Goal: Task Accomplishment & Management: Use online tool/utility

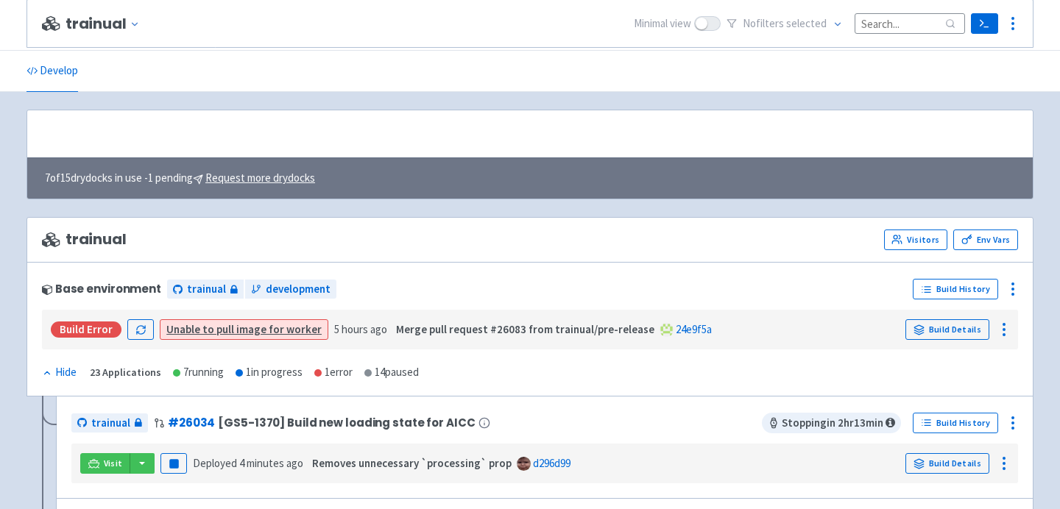
scroll to position [219, 0]
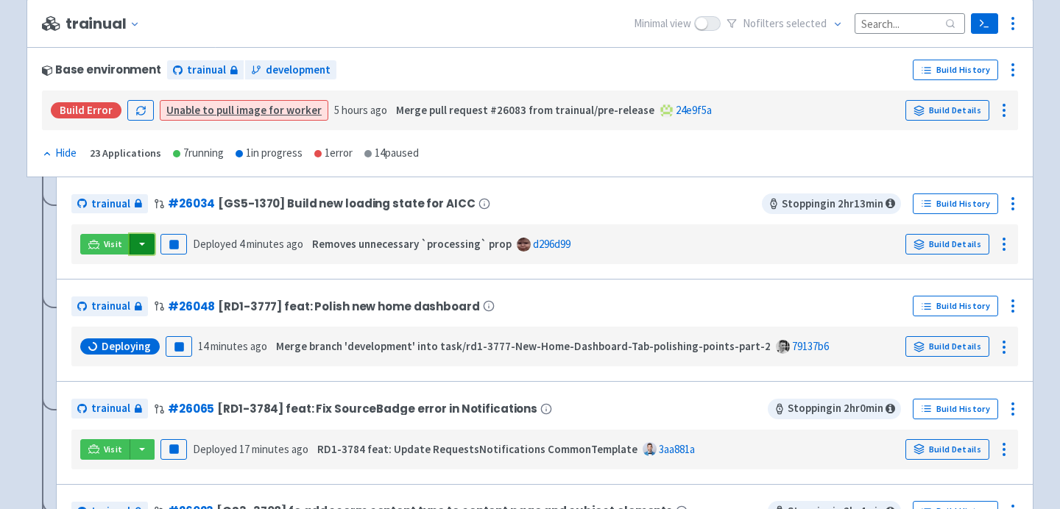
click at [131, 241] on button "button" at bounding box center [142, 244] width 25 height 21
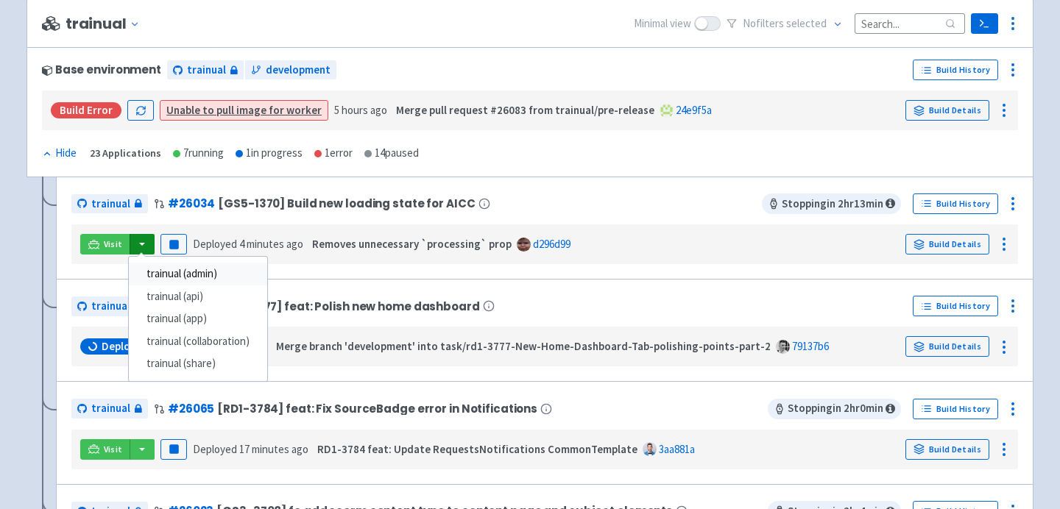
click at [149, 273] on link "trainual (admin)" at bounding box center [198, 274] width 138 height 23
